Goal: Task Accomplishment & Management: Complete application form

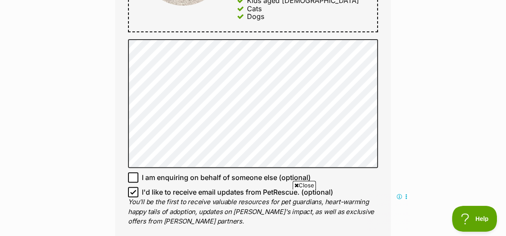
drag, startPoint x: 0, startPoint y: 47, endPoint x: 418, endPoint y: 81, distance: 419.5
click at [418, 81] on div "Enquire about Chili 🌺 Want to increase your chances of a successful enquiry? Up…" at bounding box center [253, 46] width 506 height 1055
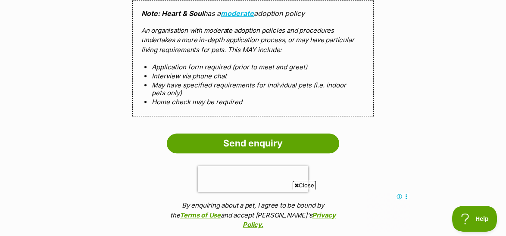
scroll to position [861, 0]
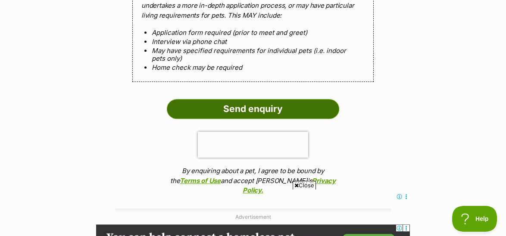
click at [250, 106] on input "Send enquiry" at bounding box center [253, 109] width 172 height 20
